Goal: Communication & Community: Answer question/provide support

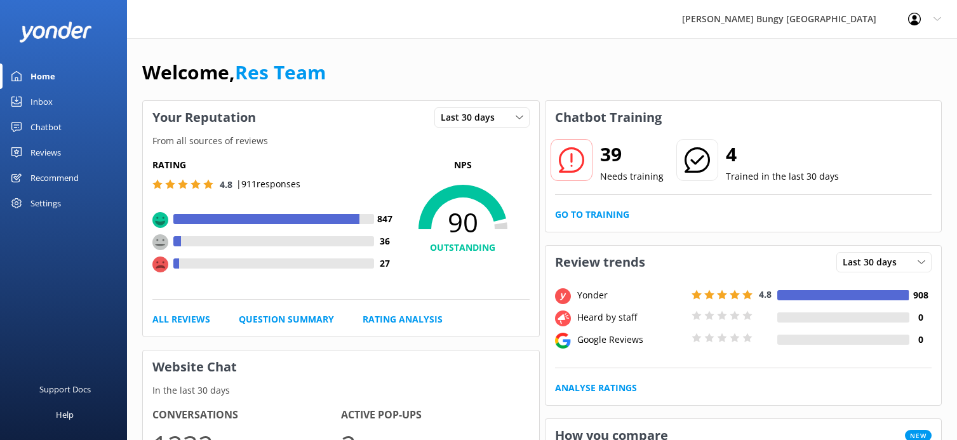
click at [71, 106] on link "Inbox" at bounding box center [63, 101] width 127 height 25
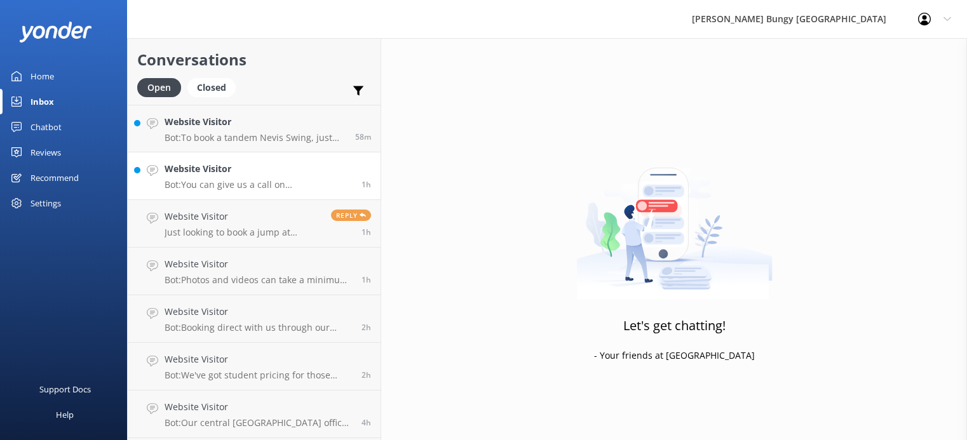
click at [258, 166] on h4 "Website Visitor" at bounding box center [258, 169] width 187 height 14
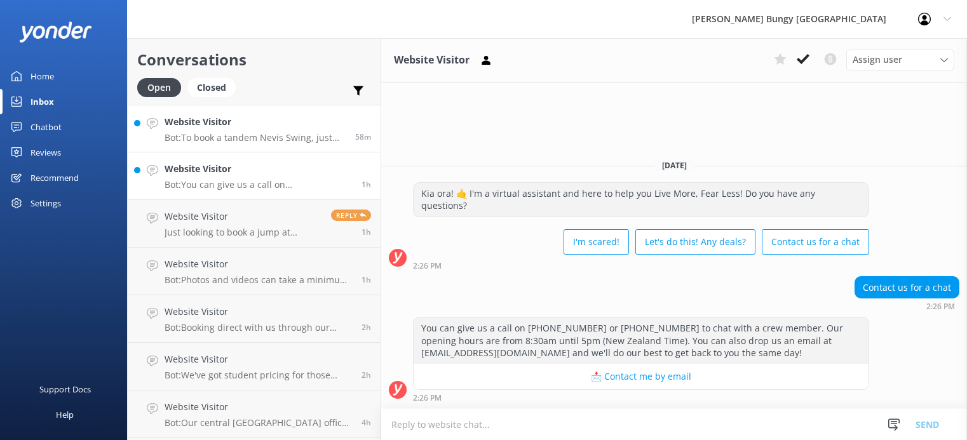
click at [265, 126] on h4 "Website Visitor" at bounding box center [255, 122] width 181 height 14
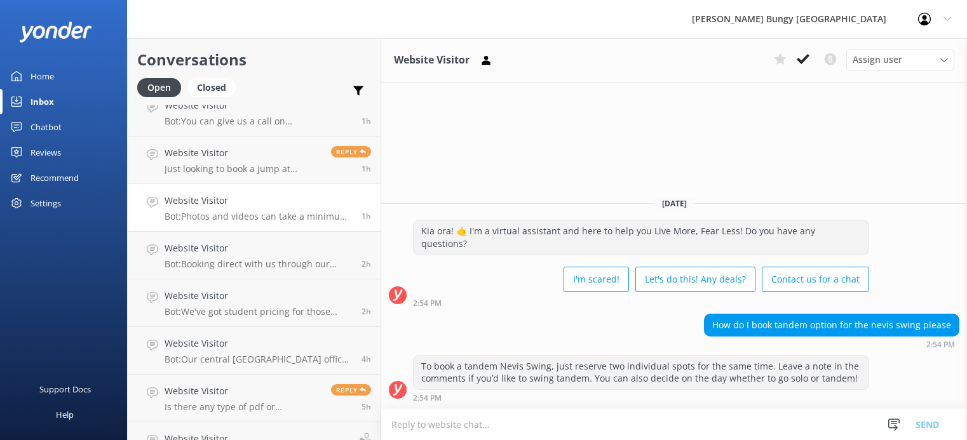
click at [235, 222] on link "Website Visitor Bot: Photos and videos can take a minimum of 24 hours to come t…" at bounding box center [254, 208] width 253 height 48
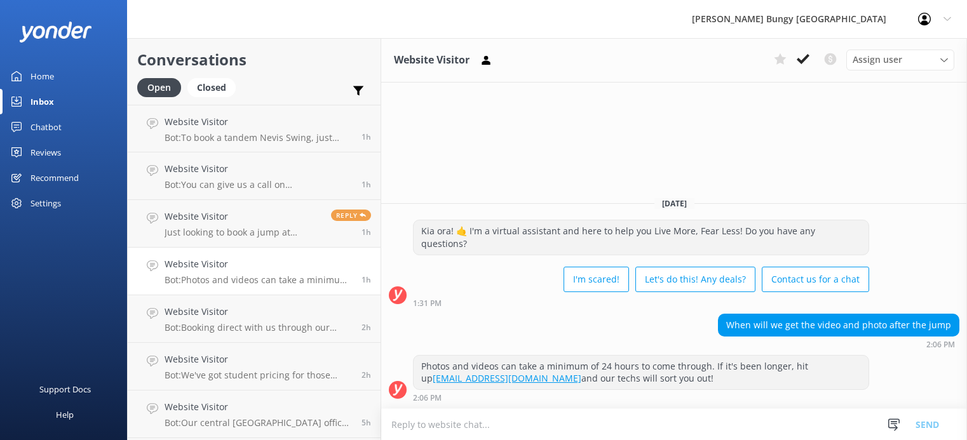
click at [828, 235] on div "Kia ora! 🤙 I'm a virtual assistant and here to help you Live More, Fear Less! D…" at bounding box center [641, 237] width 455 height 34
click at [696, 178] on div "Website Visitor Assign user [PERSON_NAME] [PERSON_NAME] Tech Admin [PERSON_NAME…" at bounding box center [674, 239] width 586 height 402
